Goal: Task Accomplishment & Management: Complete application form

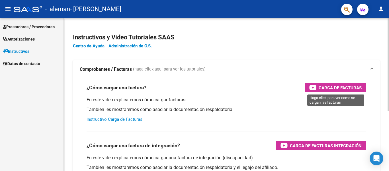
click at [331, 87] on span "Carga de Facturas" at bounding box center [340, 87] width 43 height 7
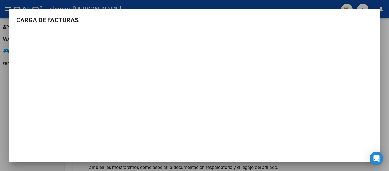
scroll to position [3, 0]
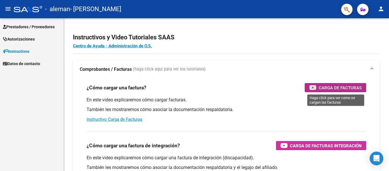
click at [27, 27] on span "Prestadores / Proveedores" at bounding box center [29, 27] width 52 height 6
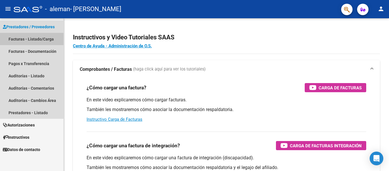
click at [40, 39] on link "Facturas - Listado/Carga" at bounding box center [31, 39] width 63 height 12
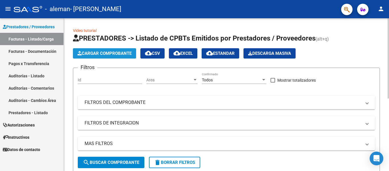
click at [118, 54] on span "Cargar Comprobante" at bounding box center [104, 53] width 54 height 5
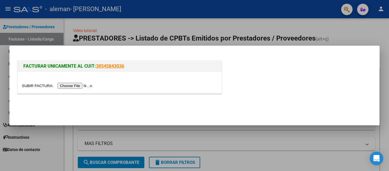
click at [81, 85] on input "file" at bounding box center [58, 86] width 72 height 6
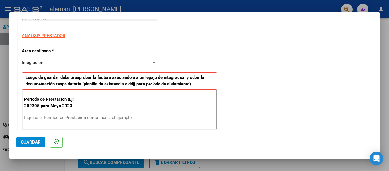
scroll to position [142, 0]
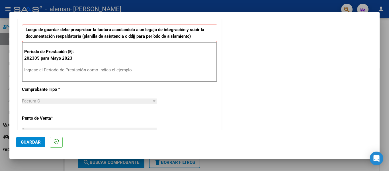
click at [64, 66] on div "Ingrese el Período de Prestación como indica el ejemplo" at bounding box center [90, 69] width 132 height 9
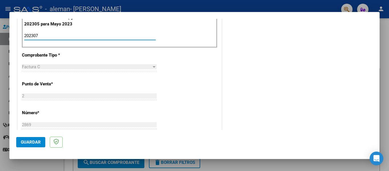
scroll to position [190, 0]
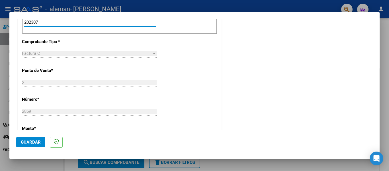
type input "202307"
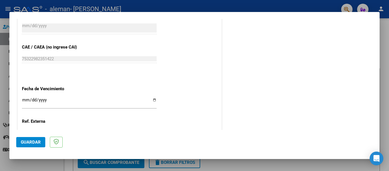
scroll to position [379, 0]
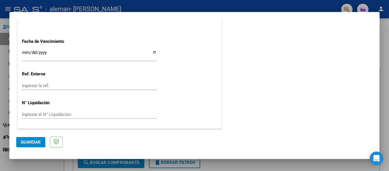
click at [124, 52] on input "Ingresar la fecha" at bounding box center [89, 54] width 135 height 9
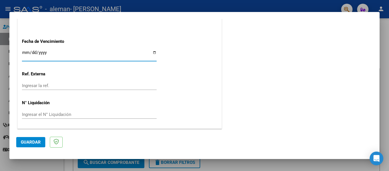
click at [152, 51] on input "Ingresar la fecha" at bounding box center [89, 54] width 135 height 9
type input "[DATE]"
click at [51, 85] on input "Ingresar la ref." at bounding box center [89, 85] width 135 height 5
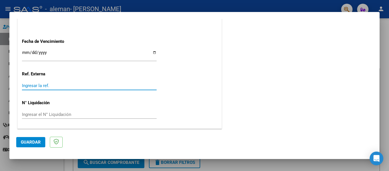
click at [56, 85] on input "Ingresar la ref." at bounding box center [89, 85] width 135 height 5
click at [48, 112] on input "Ingresar el N° Liquidación" at bounding box center [89, 114] width 135 height 5
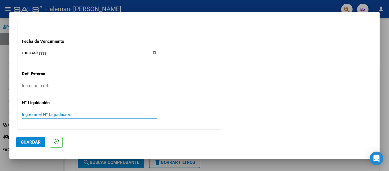
click at [39, 146] on button "Guardar" at bounding box center [30, 142] width 29 height 10
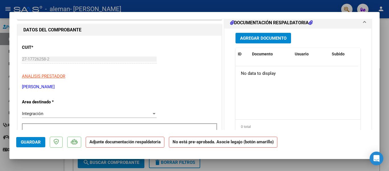
scroll to position [48, 0]
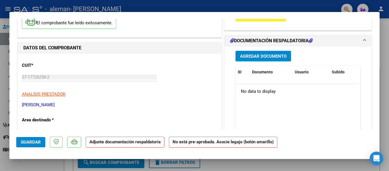
click at [244, 56] on span "Agregar Documento" at bounding box center [263, 56] width 46 height 5
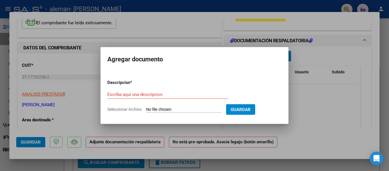
click at [185, 93] on div "Escriba aquí una descripcion" at bounding box center [167, 94] width 120 height 9
click at [184, 94] on input "Escriba aquí una descripcion" at bounding box center [167, 94] width 120 height 5
click at [119, 94] on input "Escriba aquí una descripcion" at bounding box center [167, 94] width 120 height 5
click at [156, 90] on div "Escriba aquí una descripcion" at bounding box center [167, 94] width 120 height 9
type input "o"
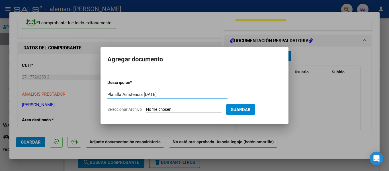
type input "Planilla Asistencia [DATE]"
click at [194, 109] on input "Seleccionar Archivo" at bounding box center [183, 109] width 75 height 5
type input "C:\fakepath\07.2025_ [PERSON_NAME] Asistencia_Julio 2025.pdf"
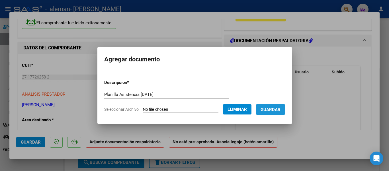
click at [276, 113] on button "Guardar" at bounding box center [270, 109] width 29 height 11
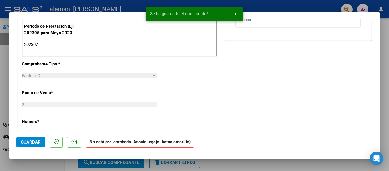
scroll to position [190, 0]
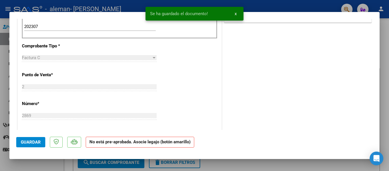
click at [28, 138] on button "Guardar" at bounding box center [30, 142] width 29 height 10
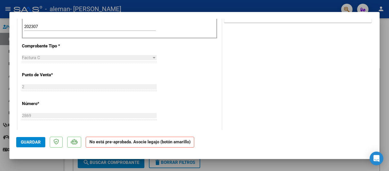
click at [38, 141] on span "Guardar" at bounding box center [31, 141] width 20 height 5
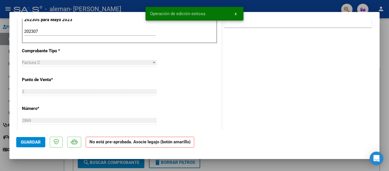
scroll to position [0, 0]
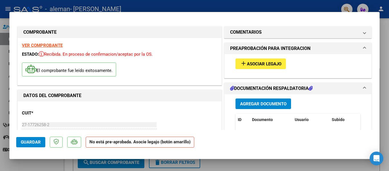
click at [307, 1] on div at bounding box center [194, 85] width 389 height 171
type input "$ 0,00"
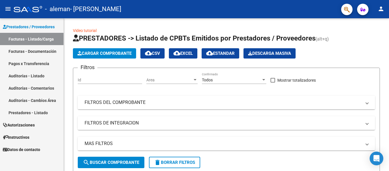
click at [37, 51] on link "Facturas - Documentación" at bounding box center [31, 51] width 63 height 12
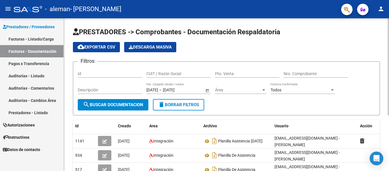
scroll to position [48, 0]
